Goal: Task Accomplishment & Management: Use online tool/utility

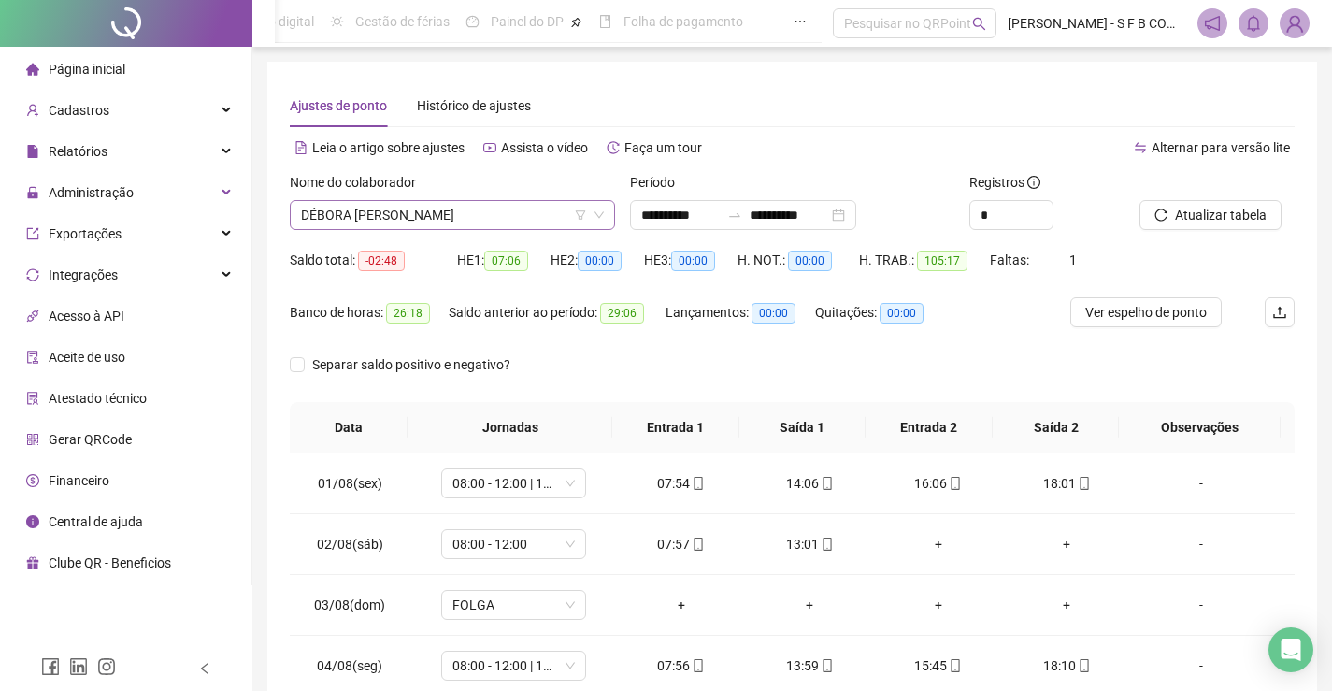
drag, startPoint x: 0, startPoint y: 0, endPoint x: 478, endPoint y: 226, distance: 528.6
click at [478, 226] on span "DÉBORA [PERSON_NAME]" at bounding box center [452, 215] width 303 height 28
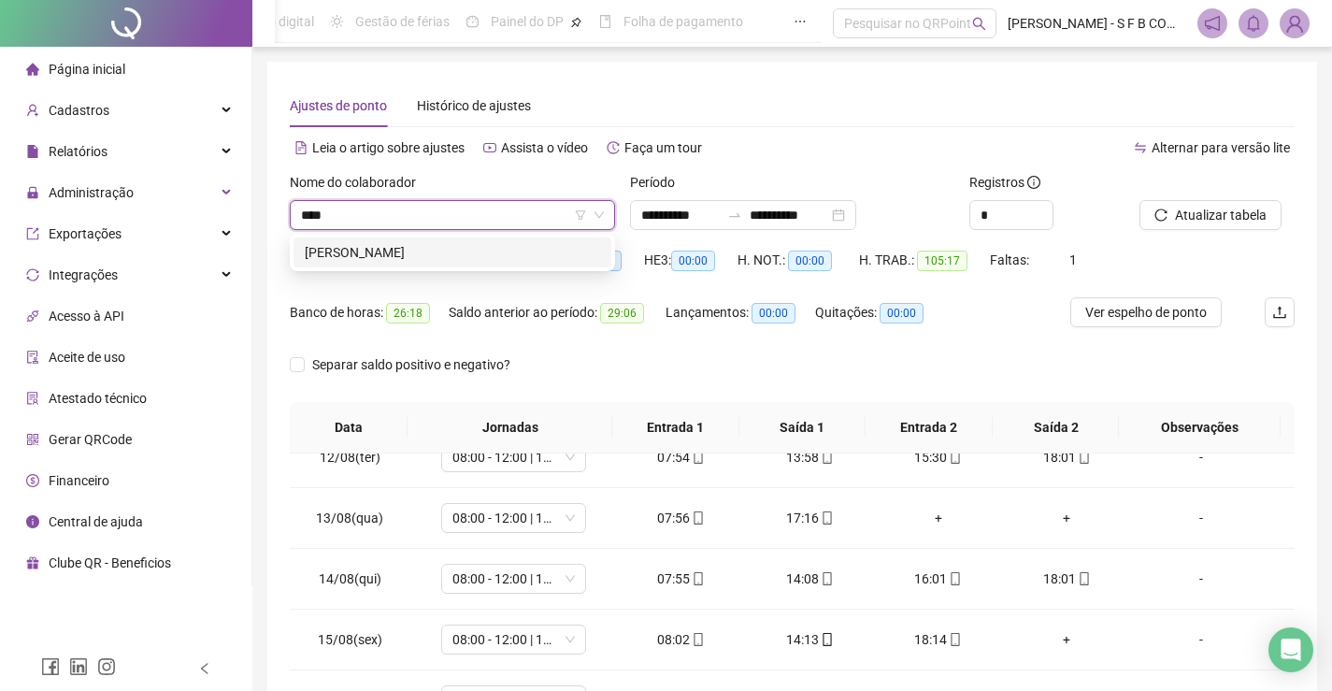
type input "*****"
click at [447, 248] on div "[PERSON_NAME]" at bounding box center [452, 252] width 295 height 21
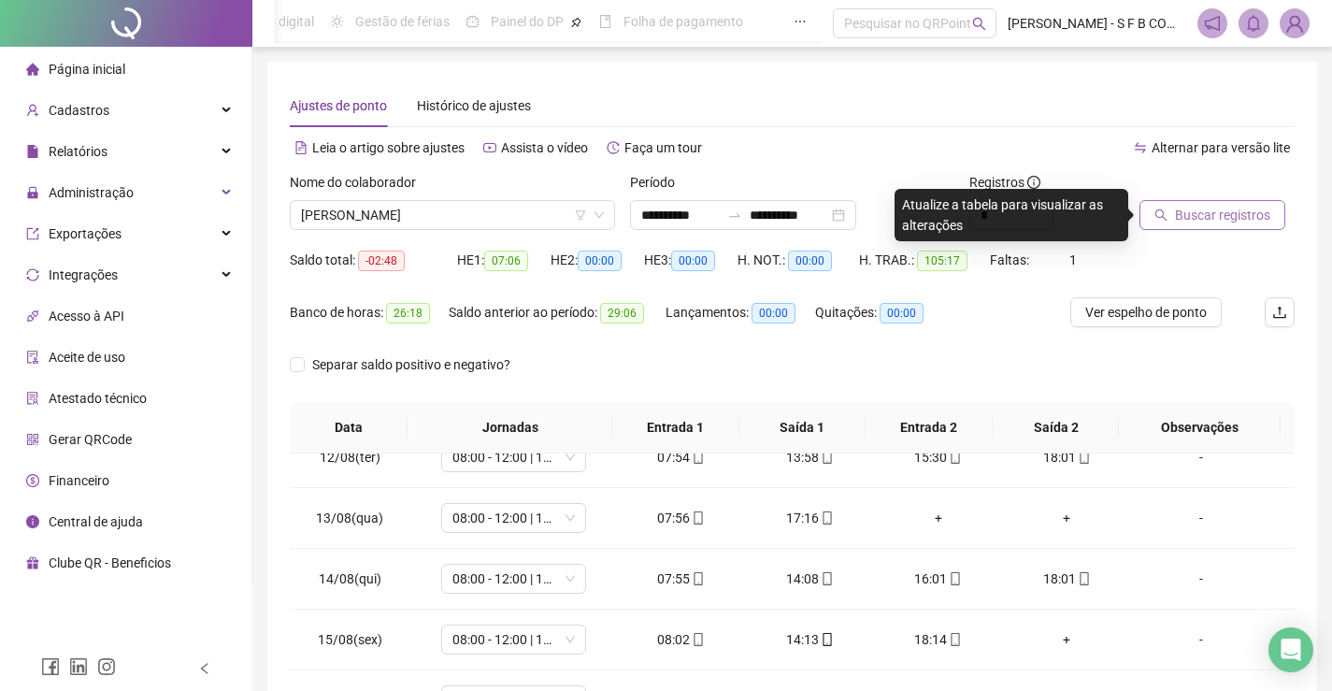
click at [1149, 219] on button "Buscar registros" at bounding box center [1213, 215] width 146 height 30
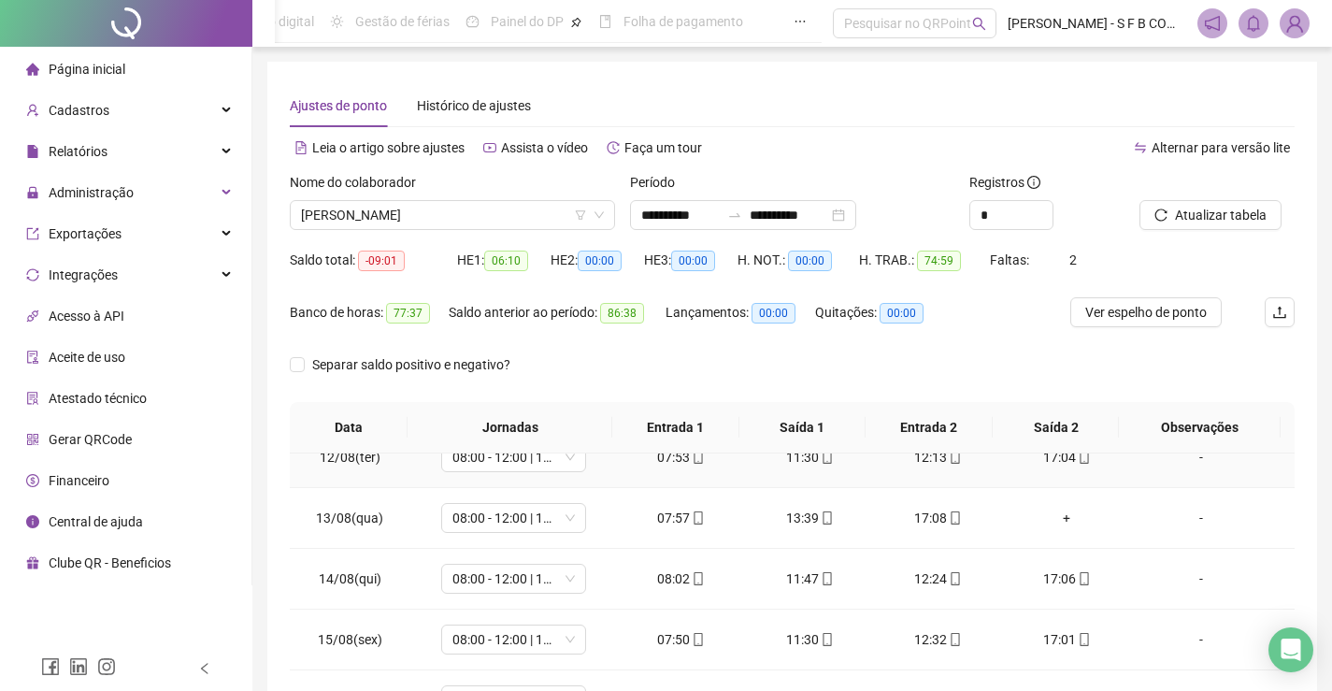
scroll to position [265, 0]
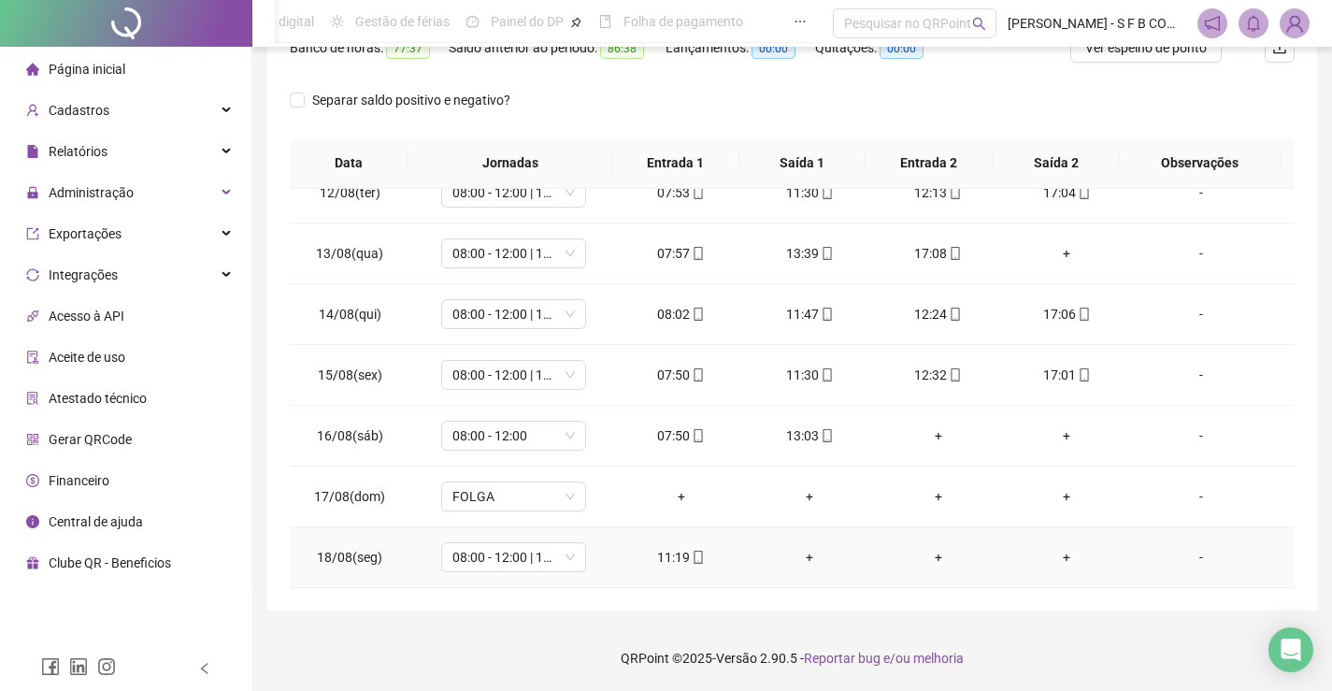
click at [679, 564] on div "11:19" at bounding box center [681, 557] width 99 height 21
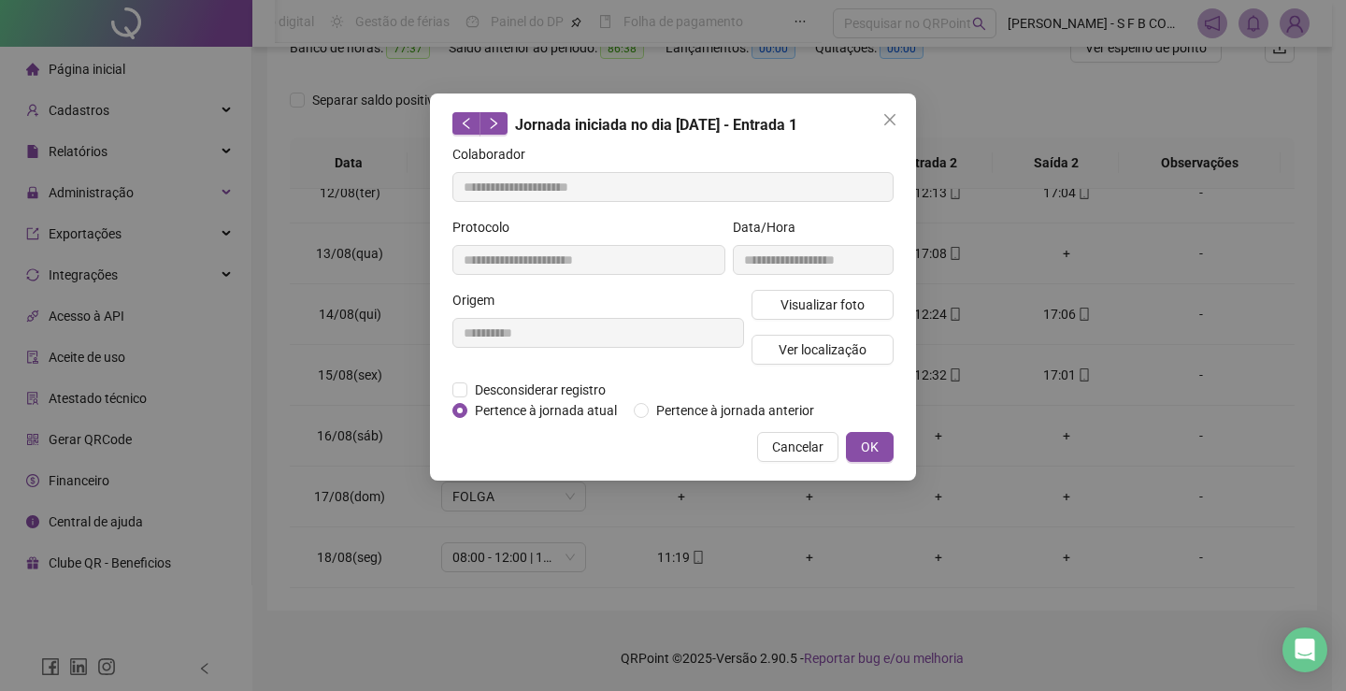
type input "**********"
click at [865, 305] on button "Visualizar foto" at bounding box center [823, 305] width 142 height 30
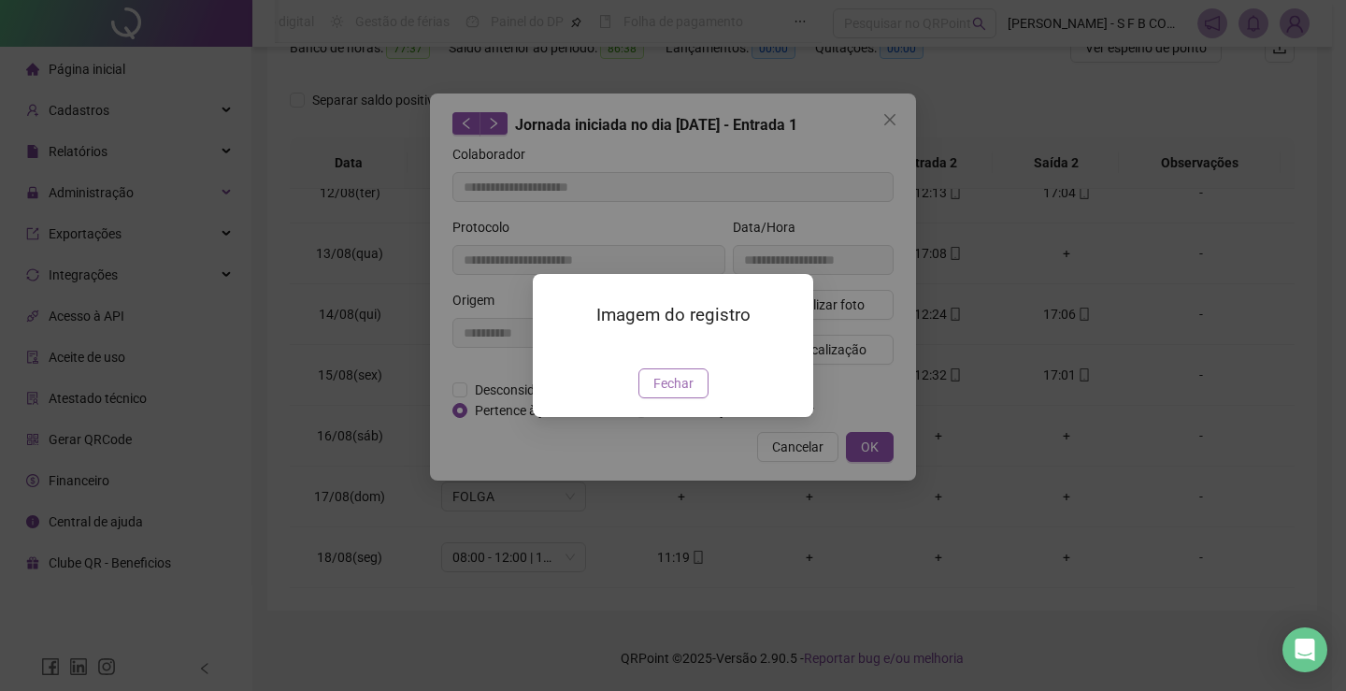
click at [679, 394] on span "Fechar" at bounding box center [674, 383] width 40 height 21
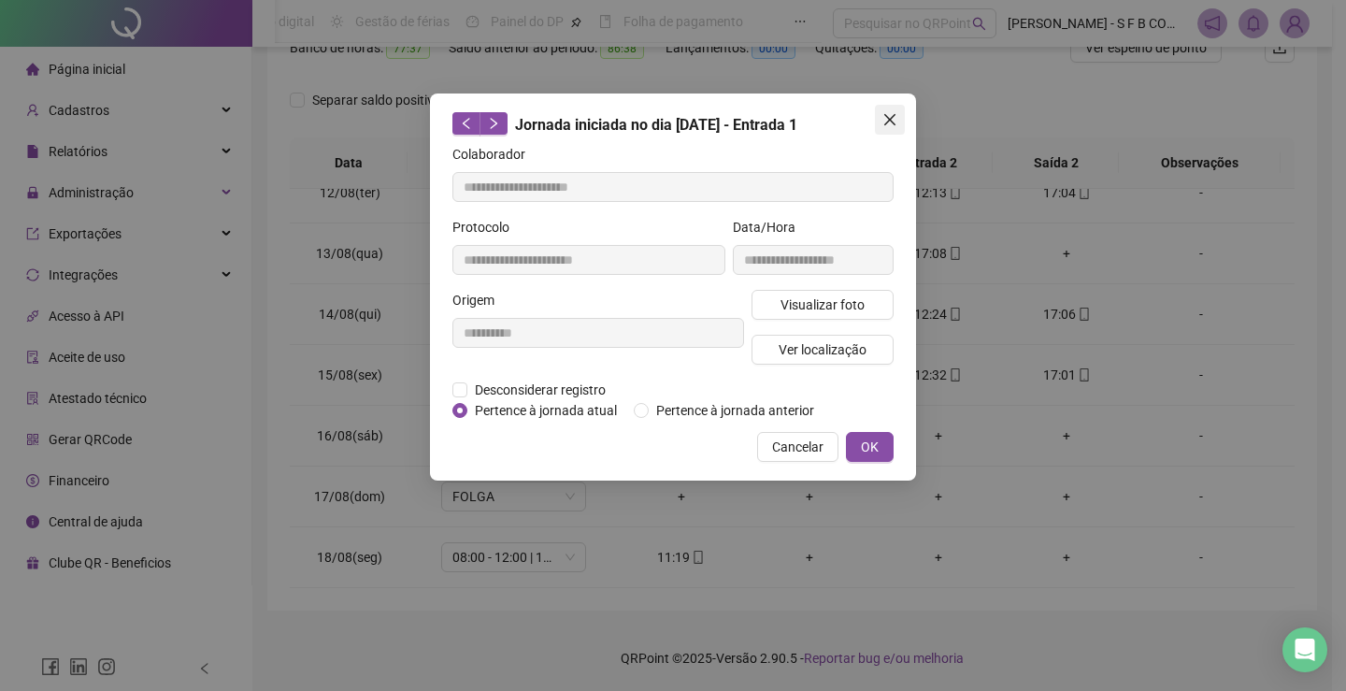
click at [895, 122] on icon "close" at bounding box center [890, 119] width 15 height 15
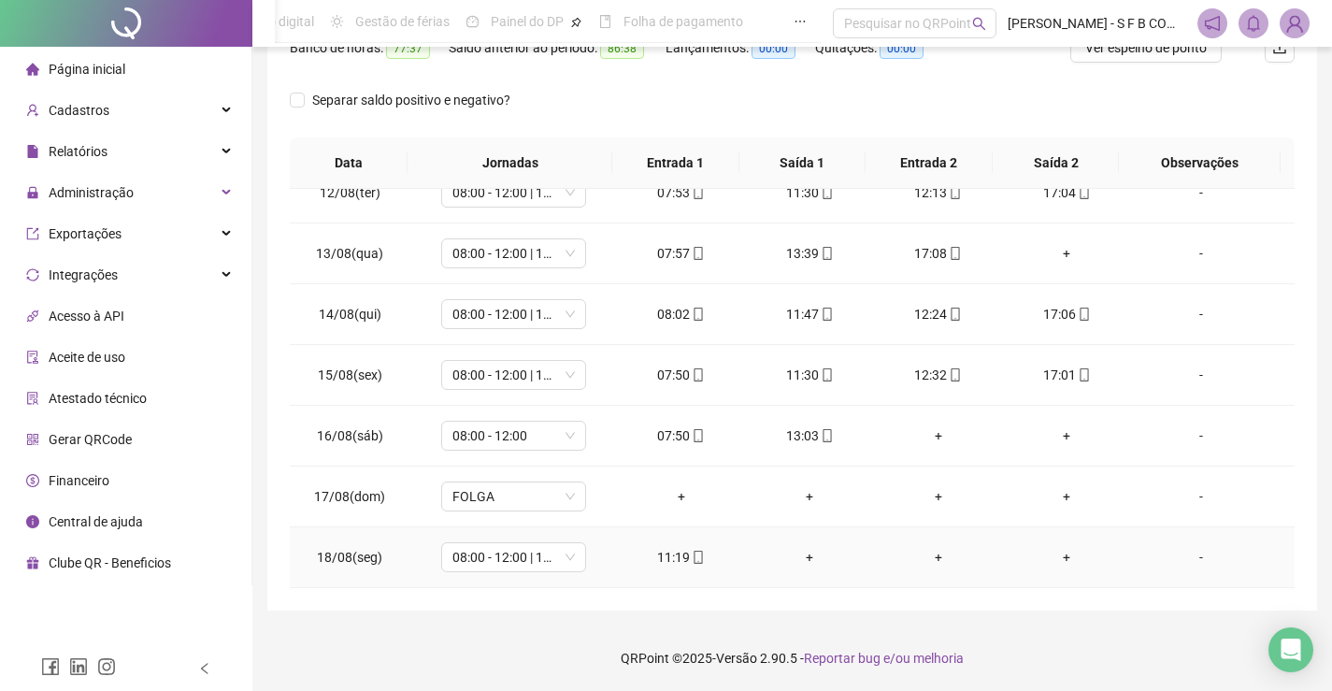
click at [660, 559] on div "11:19" at bounding box center [681, 557] width 99 height 21
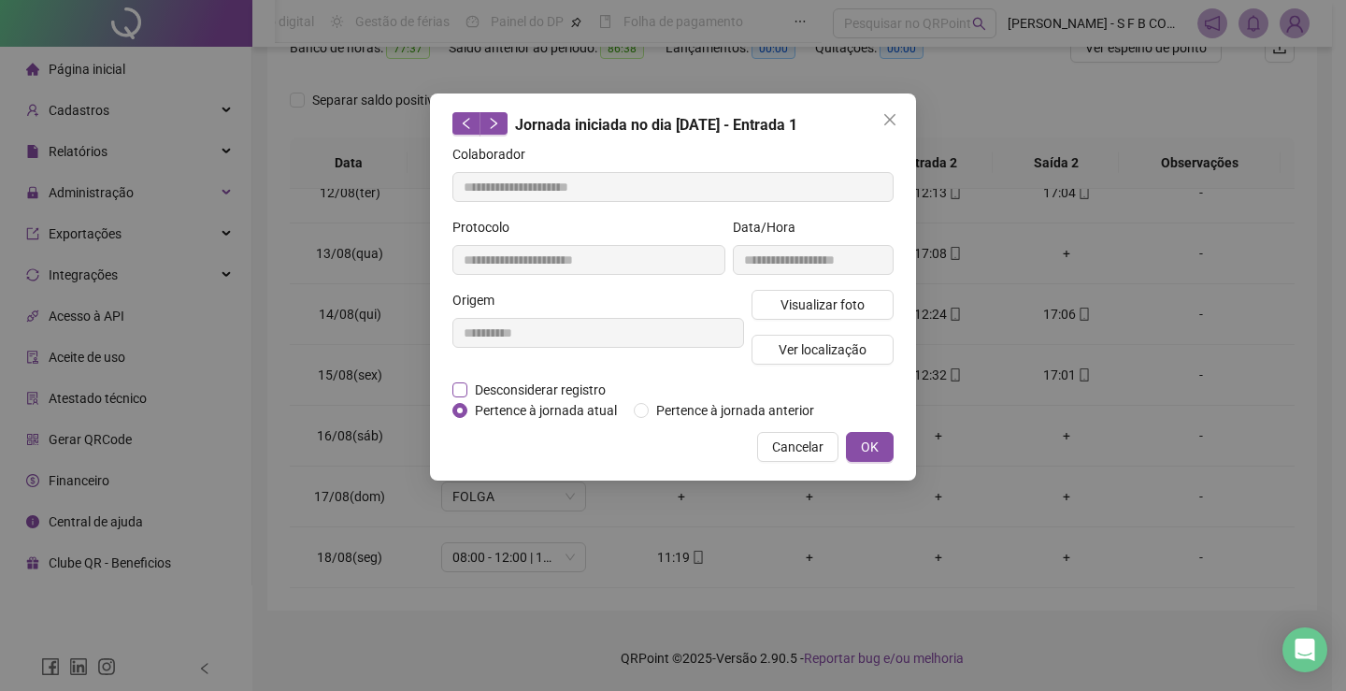
click at [553, 390] on span "Desconsiderar registro" at bounding box center [540, 390] width 146 height 21
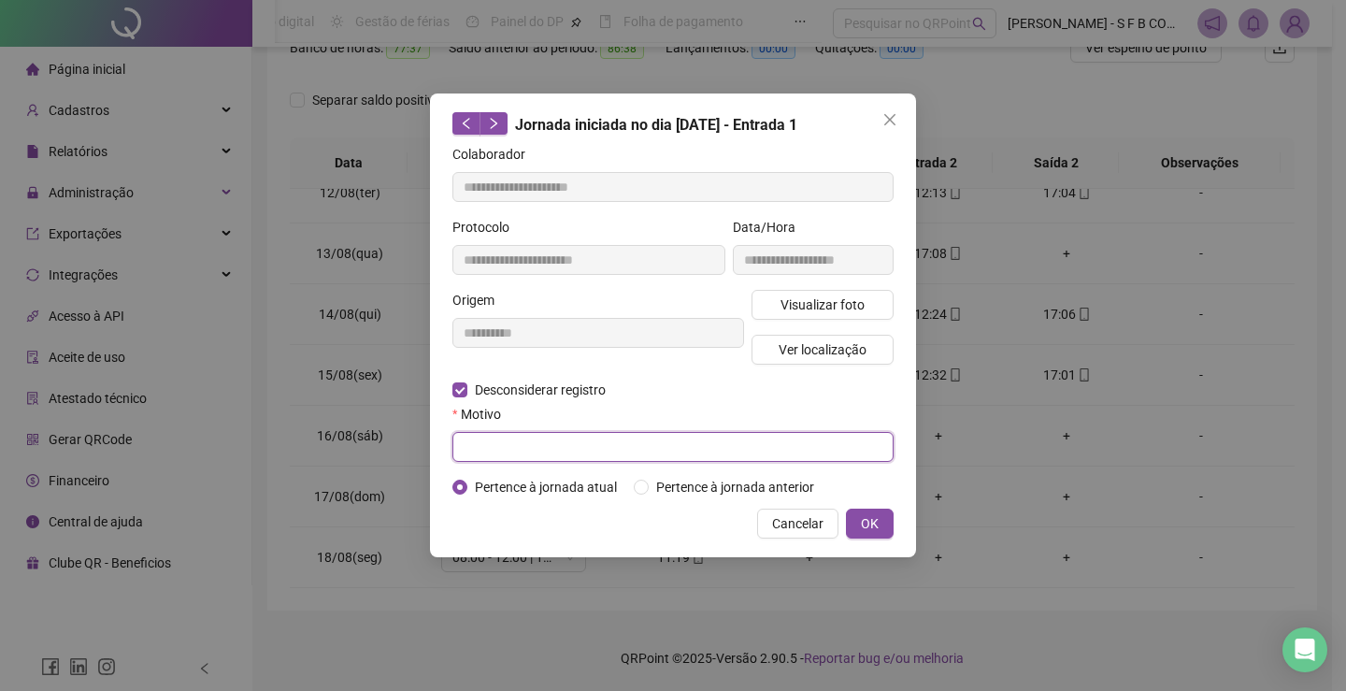
click at [779, 446] on input "text" at bounding box center [673, 447] width 441 height 30
type input "********"
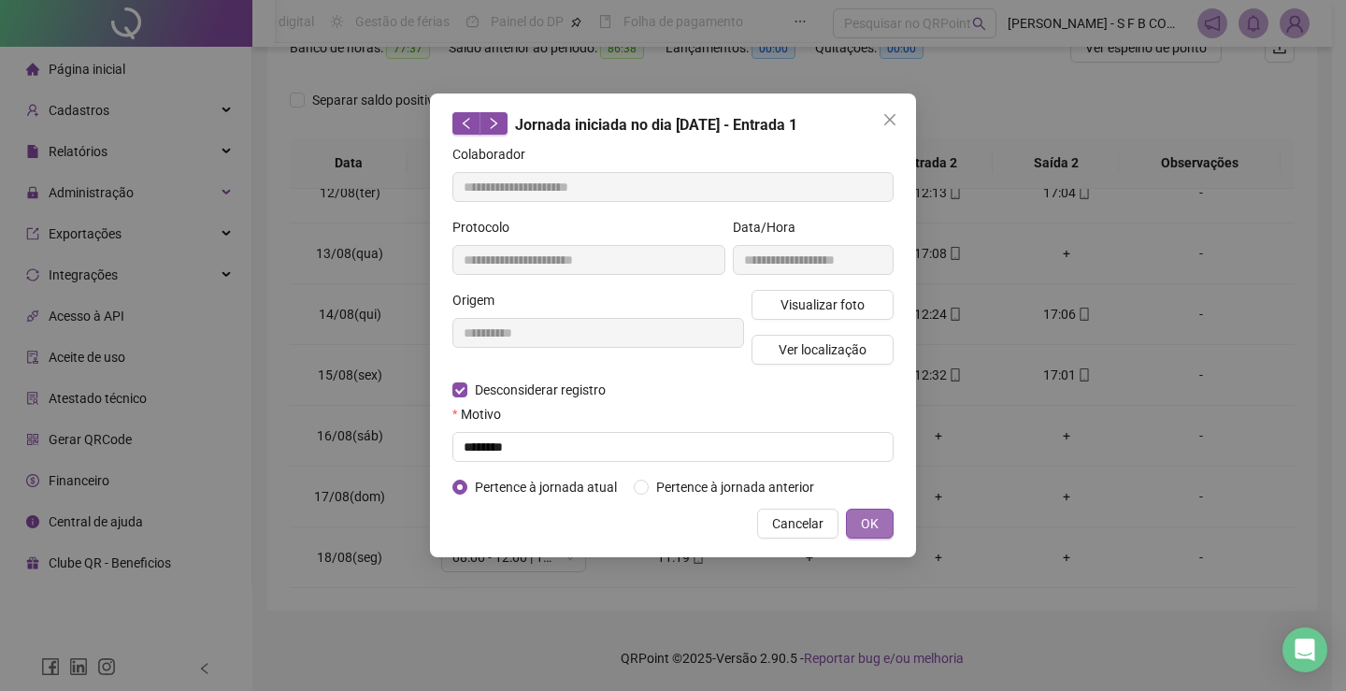
click at [863, 534] on button "OK" at bounding box center [870, 524] width 48 height 30
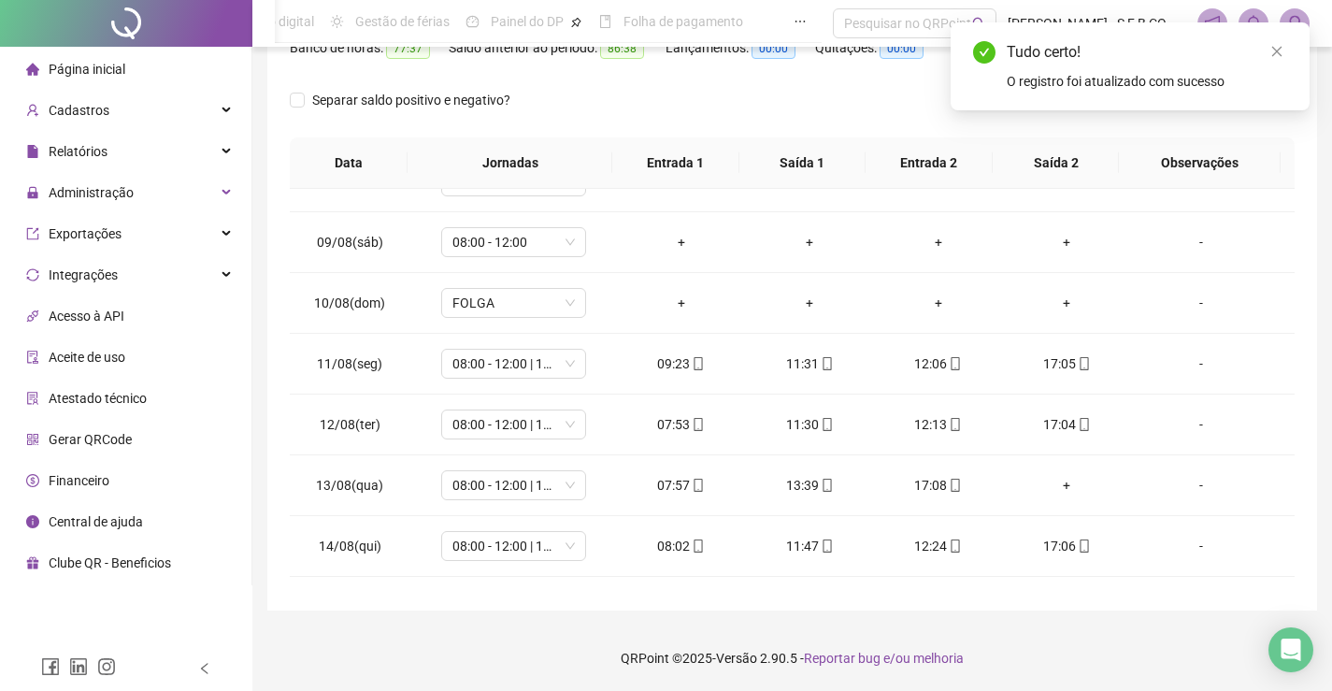
scroll to position [414, 0]
